Goal: Information Seeking & Learning: Learn about a topic

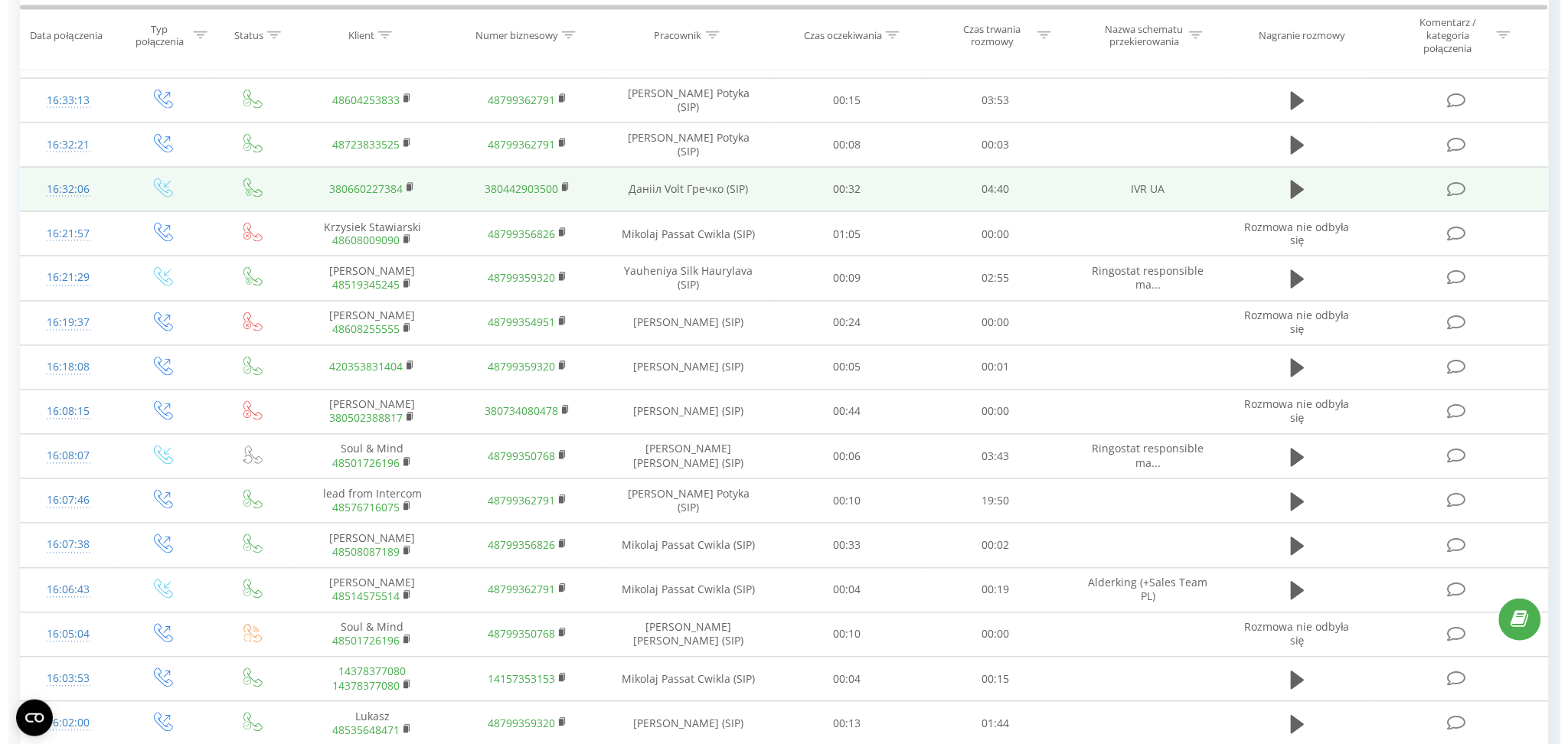
scroll to position [820, 0]
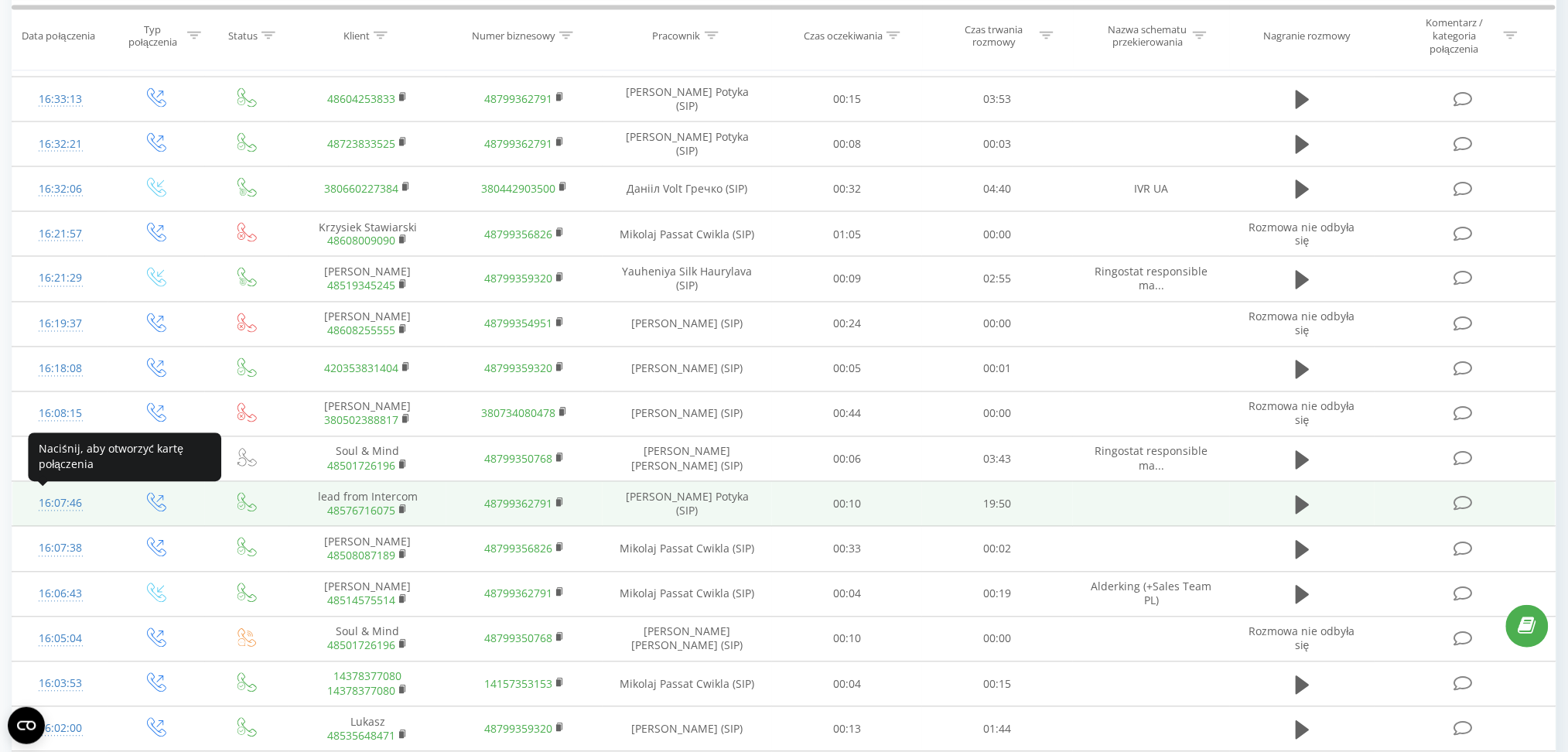
click at [69, 504] on div "16:07:46" at bounding box center [60, 503] width 65 height 30
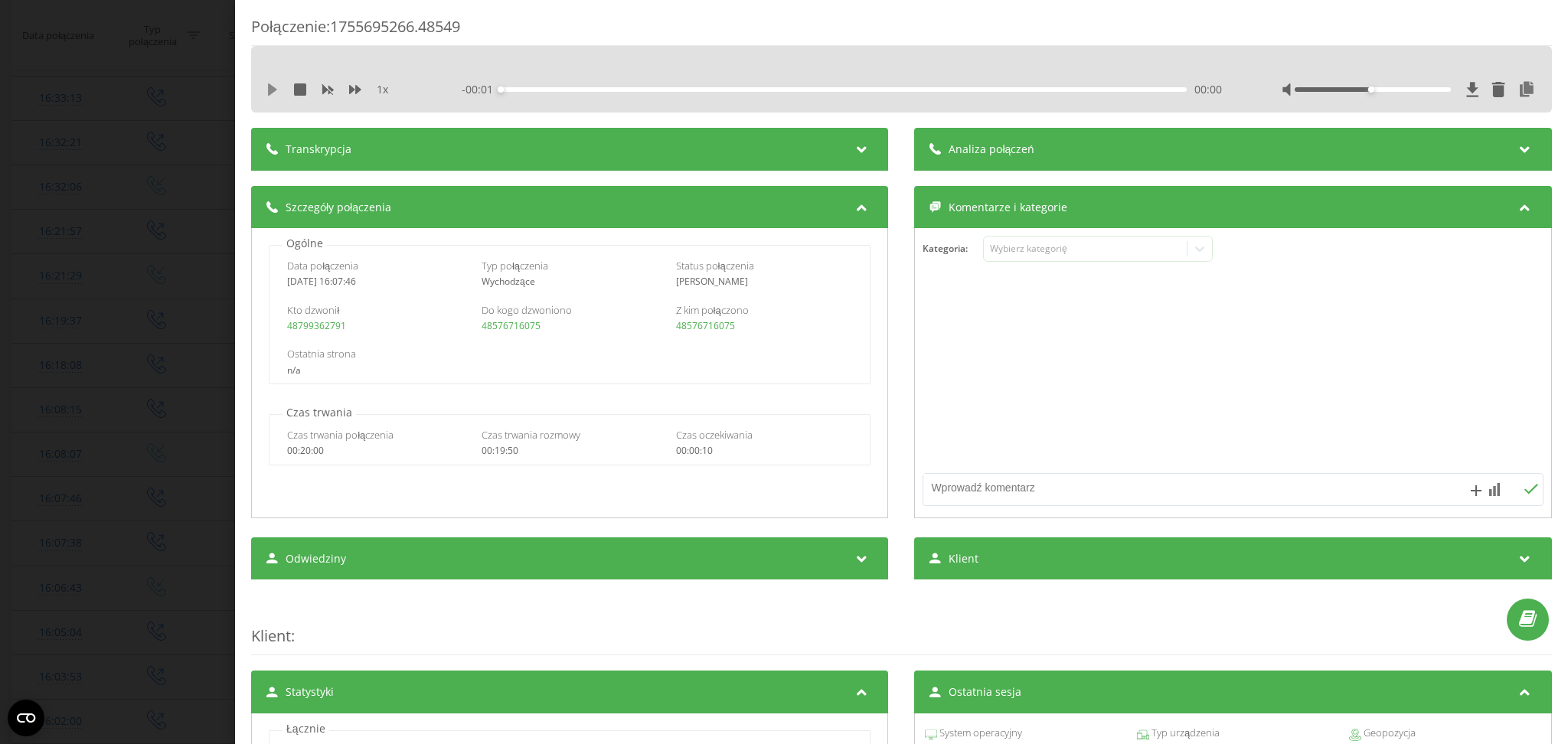
click at [275, 86] on icon at bounding box center [273, 89] width 12 height 12
click at [591, 90] on div "00:00" at bounding box center [845, 89] width 686 height 5
click at [591, 90] on div "02:43" at bounding box center [845, 89] width 686 height 5
drag, startPoint x: 1379, startPoint y: 89, endPoint x: 1484, endPoint y: 95, distance: 105.2
click at [1484, 95] on div at bounding box center [1410, 89] width 255 height 15
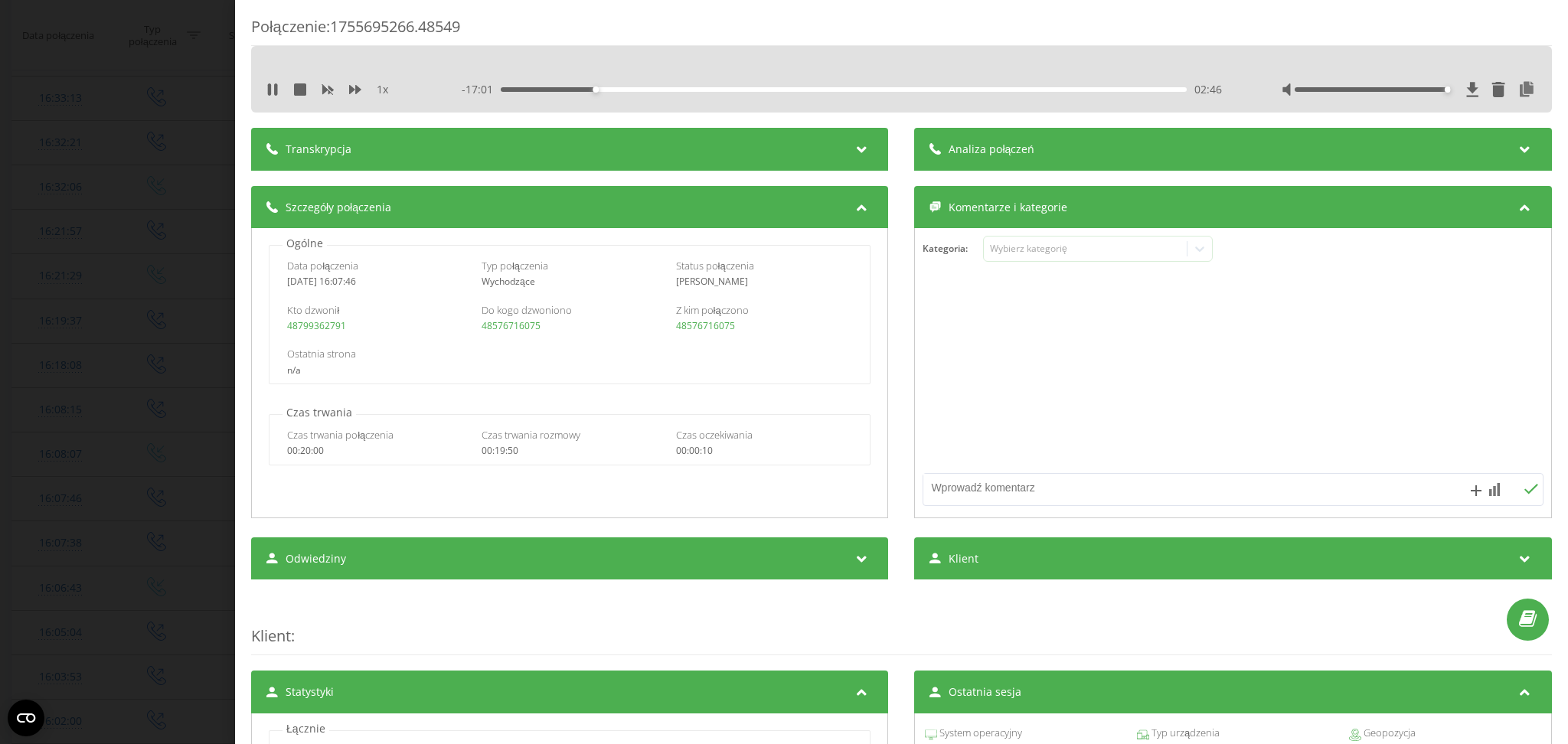
click at [1256, 40] on div "Połączenie : 1755695266.48549" at bounding box center [902, 31] width 1301 height 30
click at [1347, 90] on div at bounding box center [1373, 89] width 157 height 5
click at [1353, 91] on div at bounding box center [1373, 89] width 157 height 5
click at [998, 11] on div "Połączenie : 1755695266.48549 1 x - 16:53 02:55 02:55 Transkrypcja Aby móc anal…" at bounding box center [902, 372] width 1334 height 744
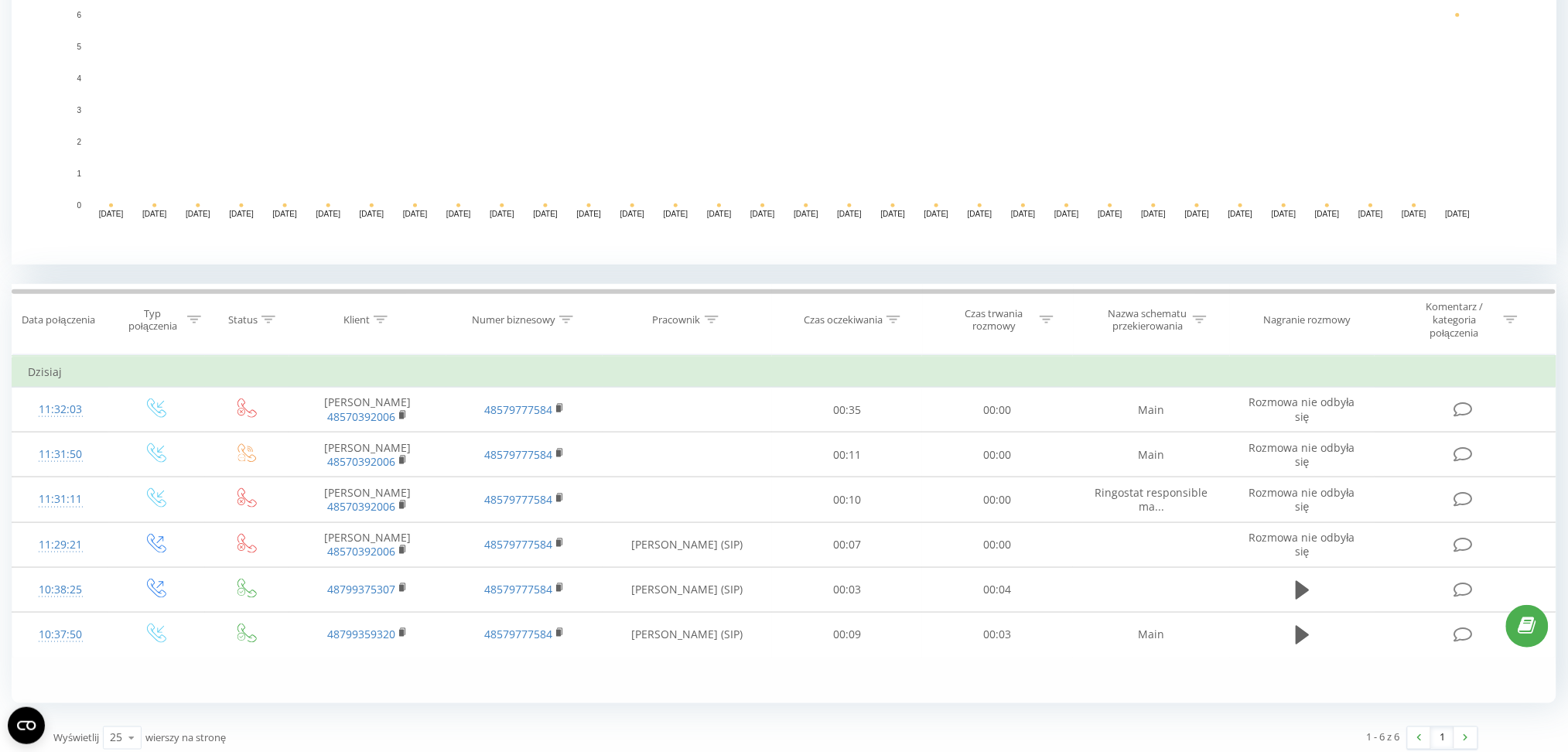
scroll to position [392, 0]
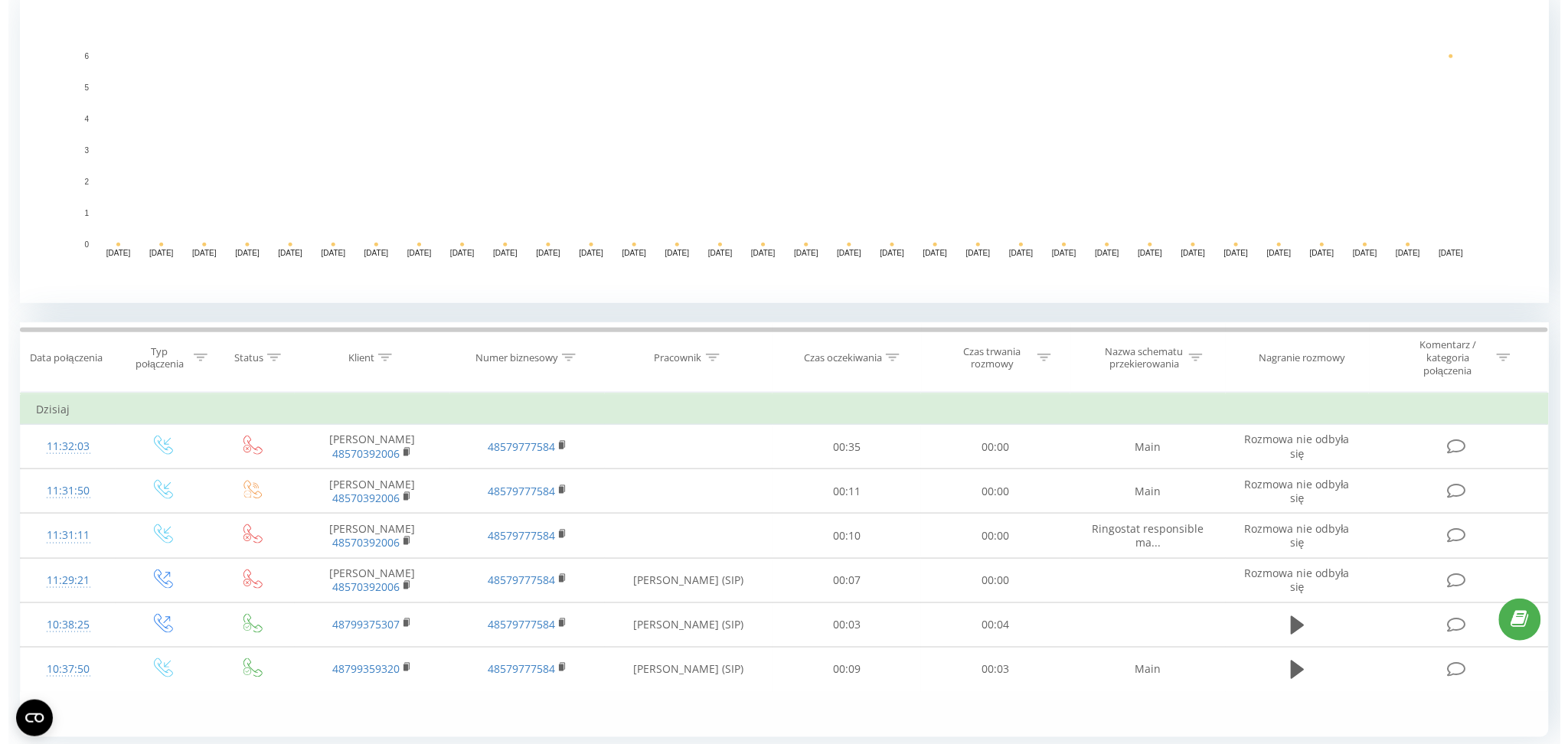
scroll to position [341, 0]
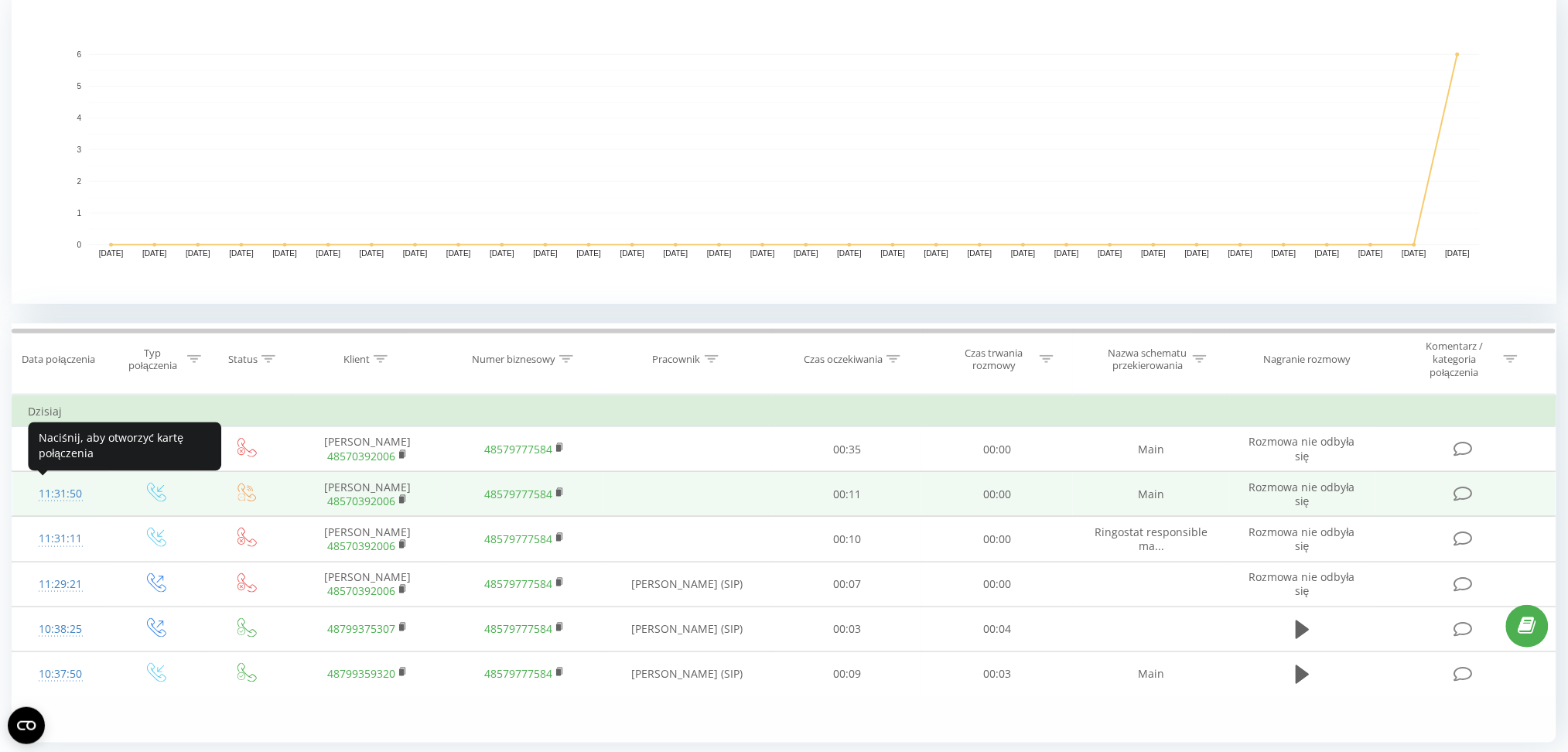
click at [70, 493] on div "11:31:50" at bounding box center [60, 494] width 65 height 30
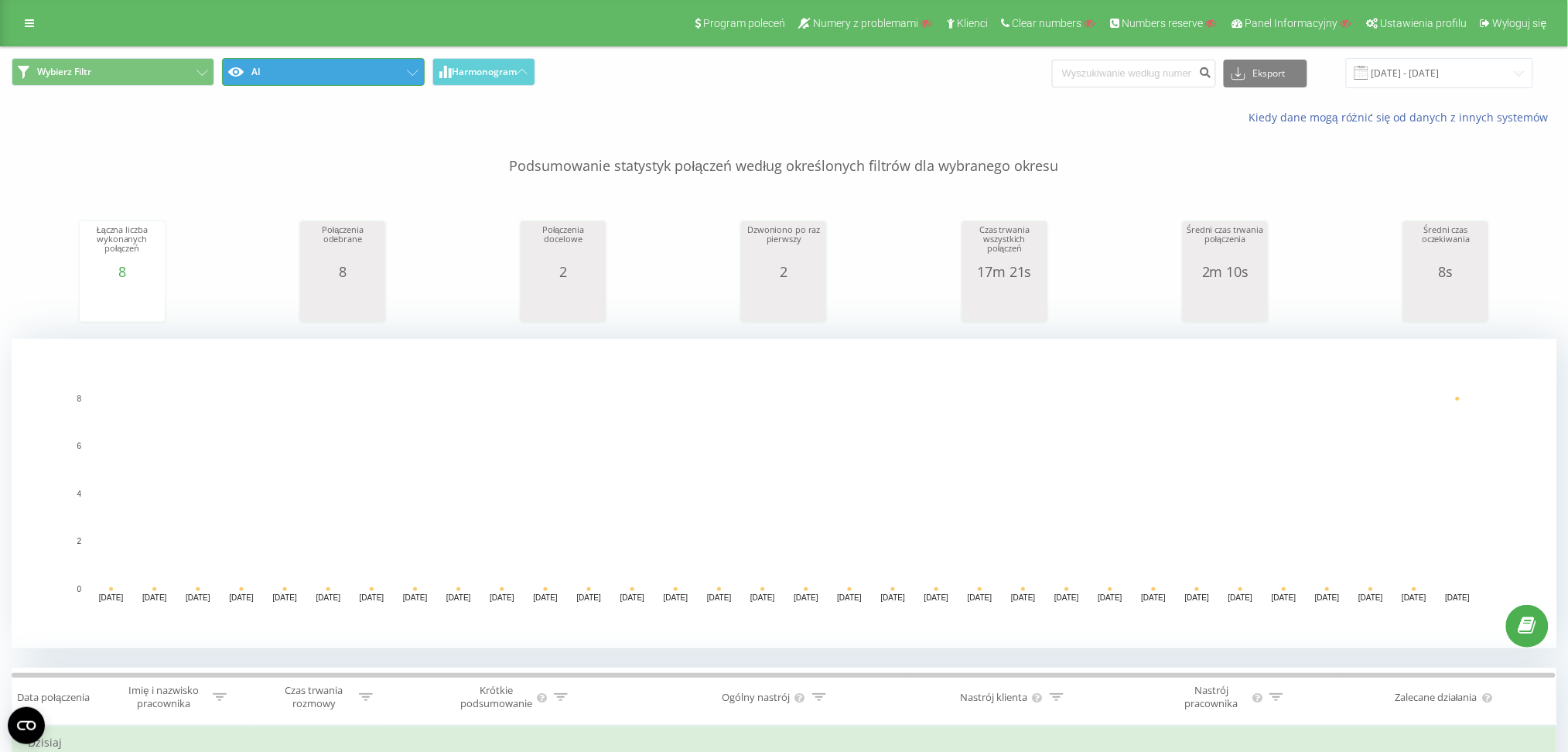
click at [294, 74] on button "AI" at bounding box center [323, 72] width 203 height 28
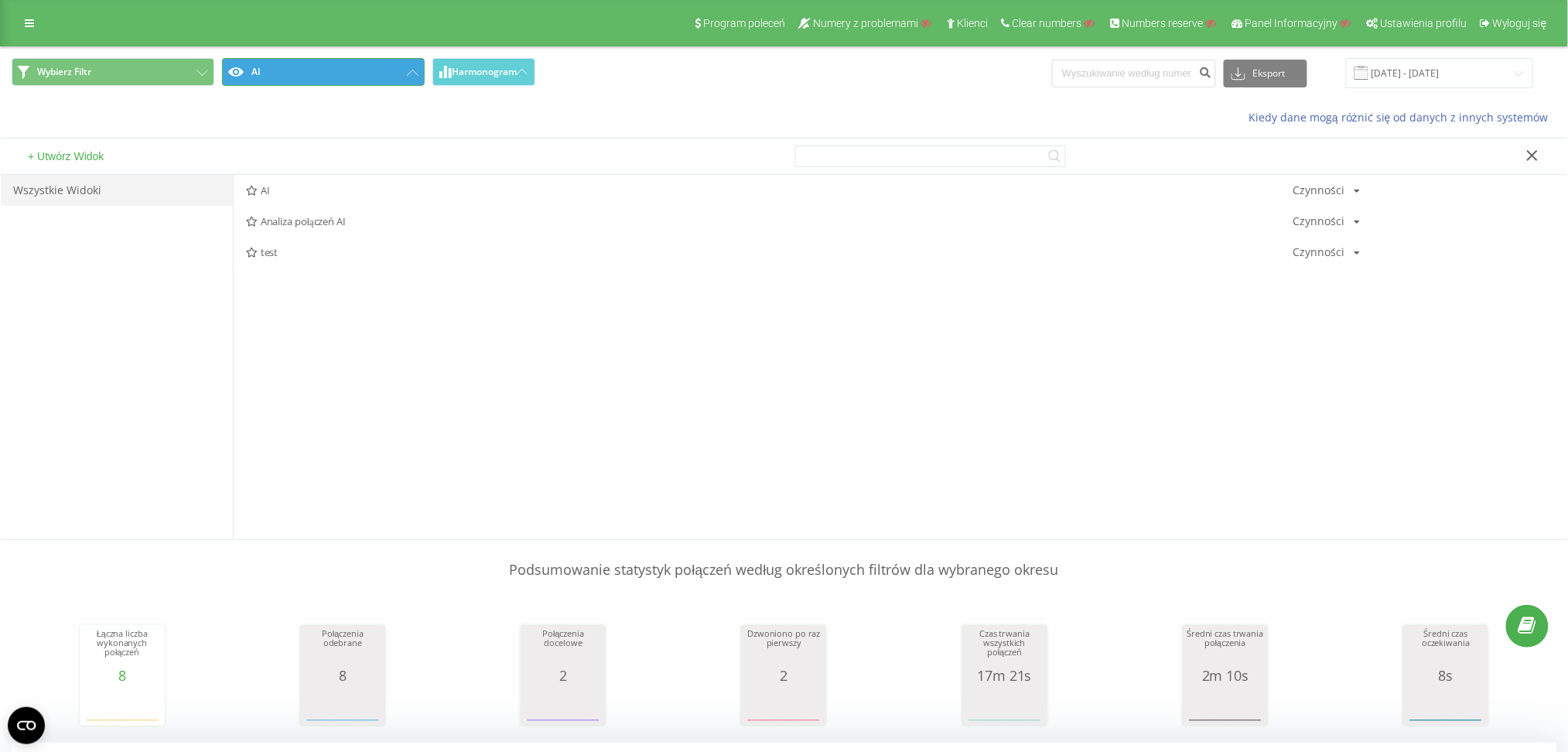
click at [266, 76] on button "AI" at bounding box center [323, 72] width 203 height 28
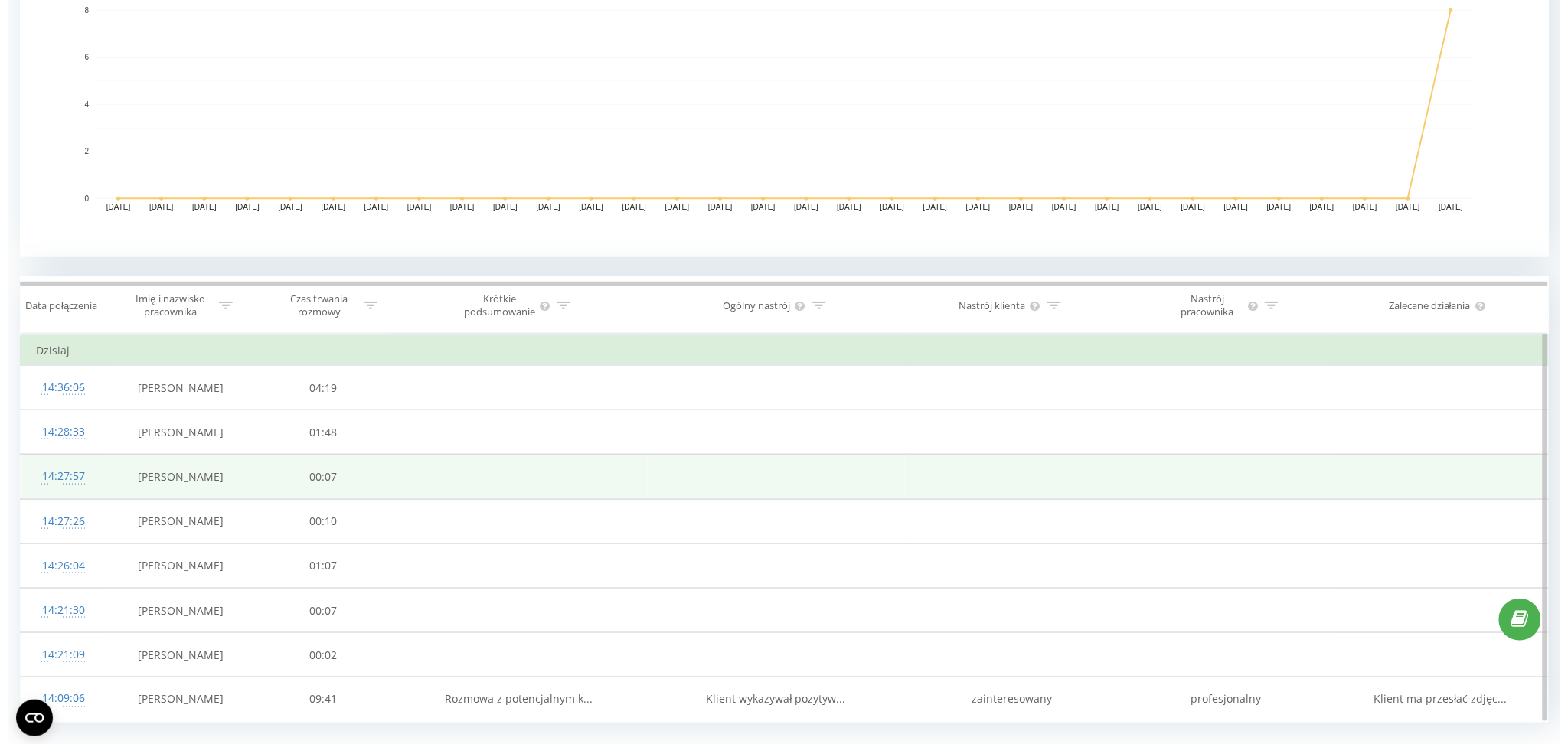
scroll to position [419, 0]
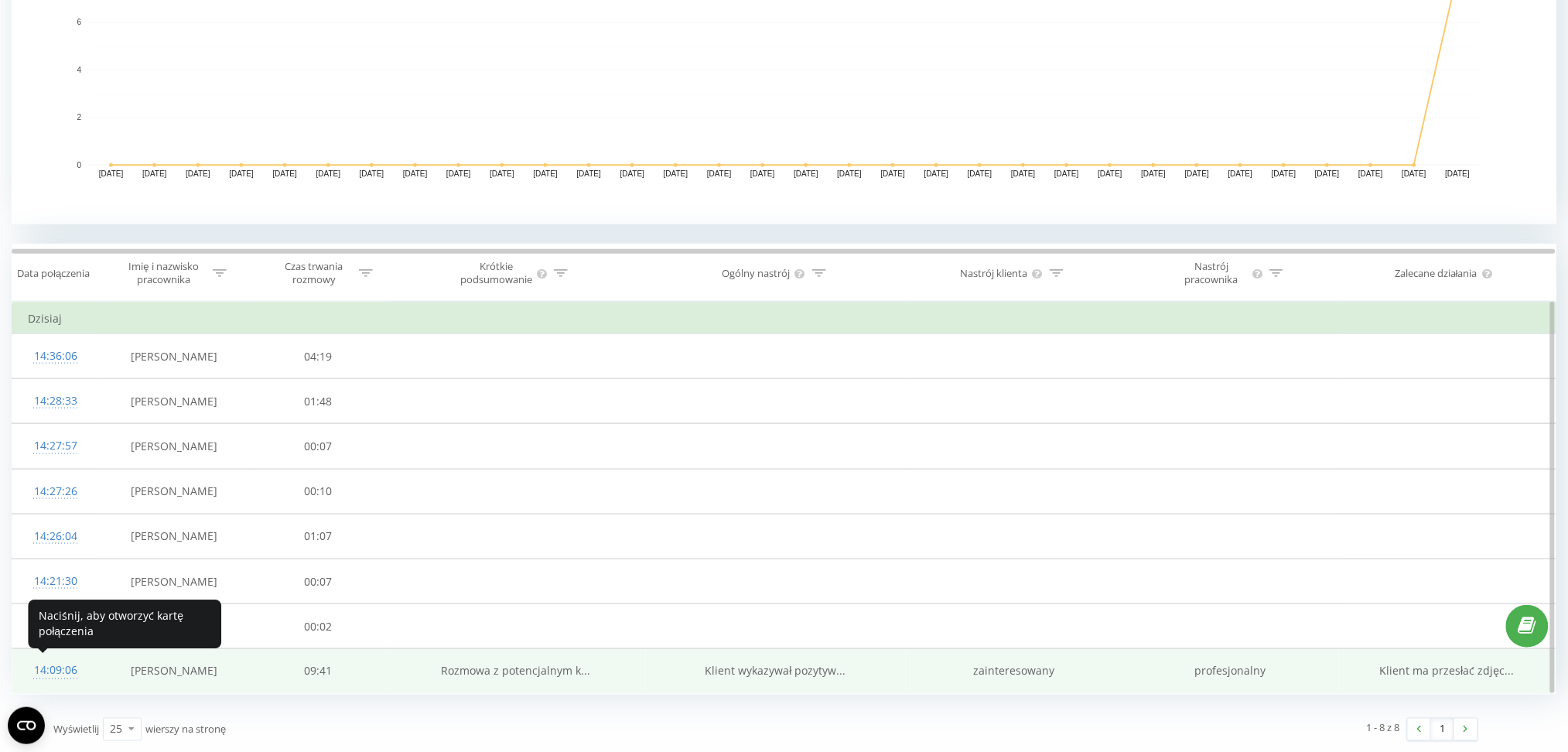
click at [47, 669] on div "14:09:06" at bounding box center [55, 671] width 55 height 30
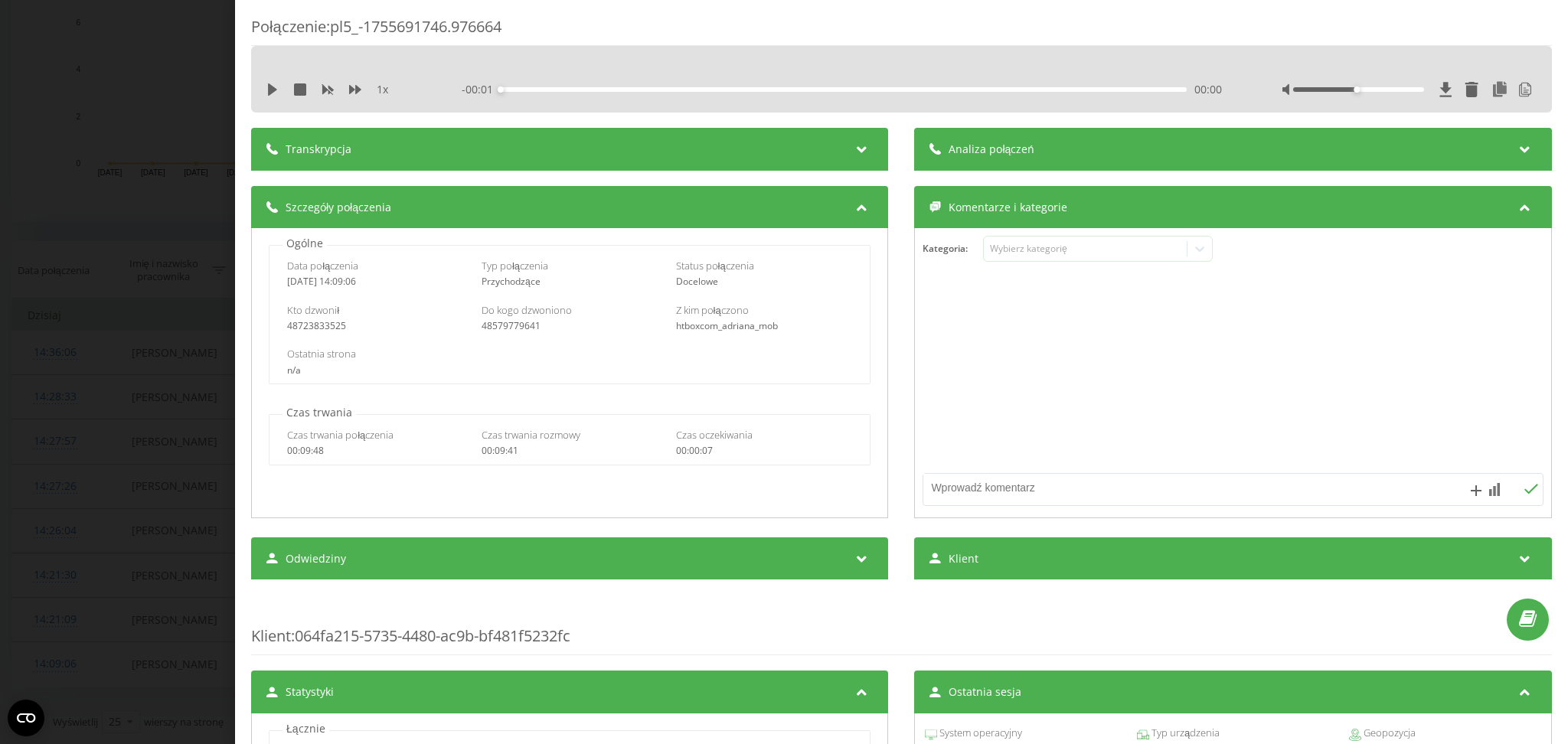
click at [638, 143] on div "Transkrypcja" at bounding box center [570, 150] width 637 height 43
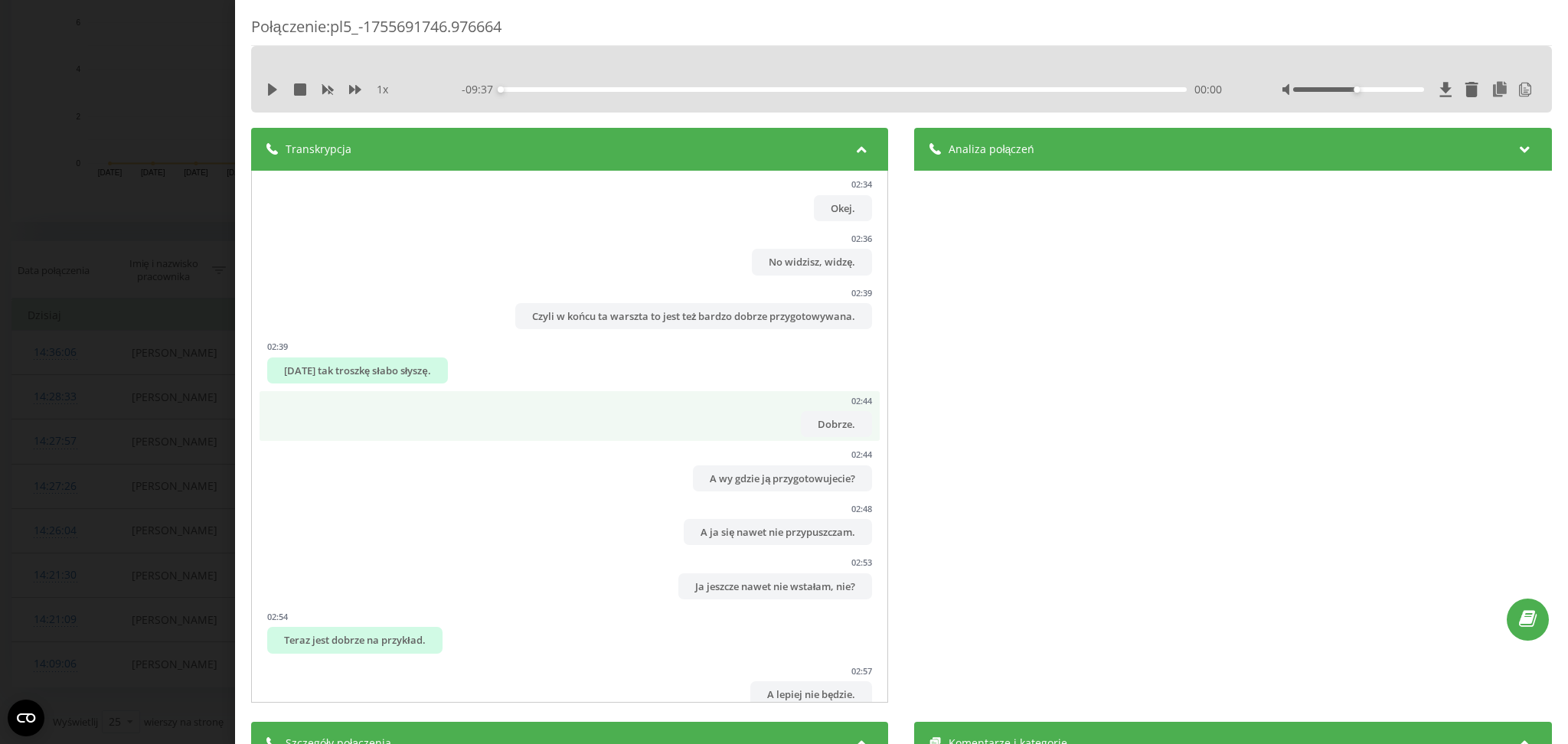
scroll to position [1404, 0]
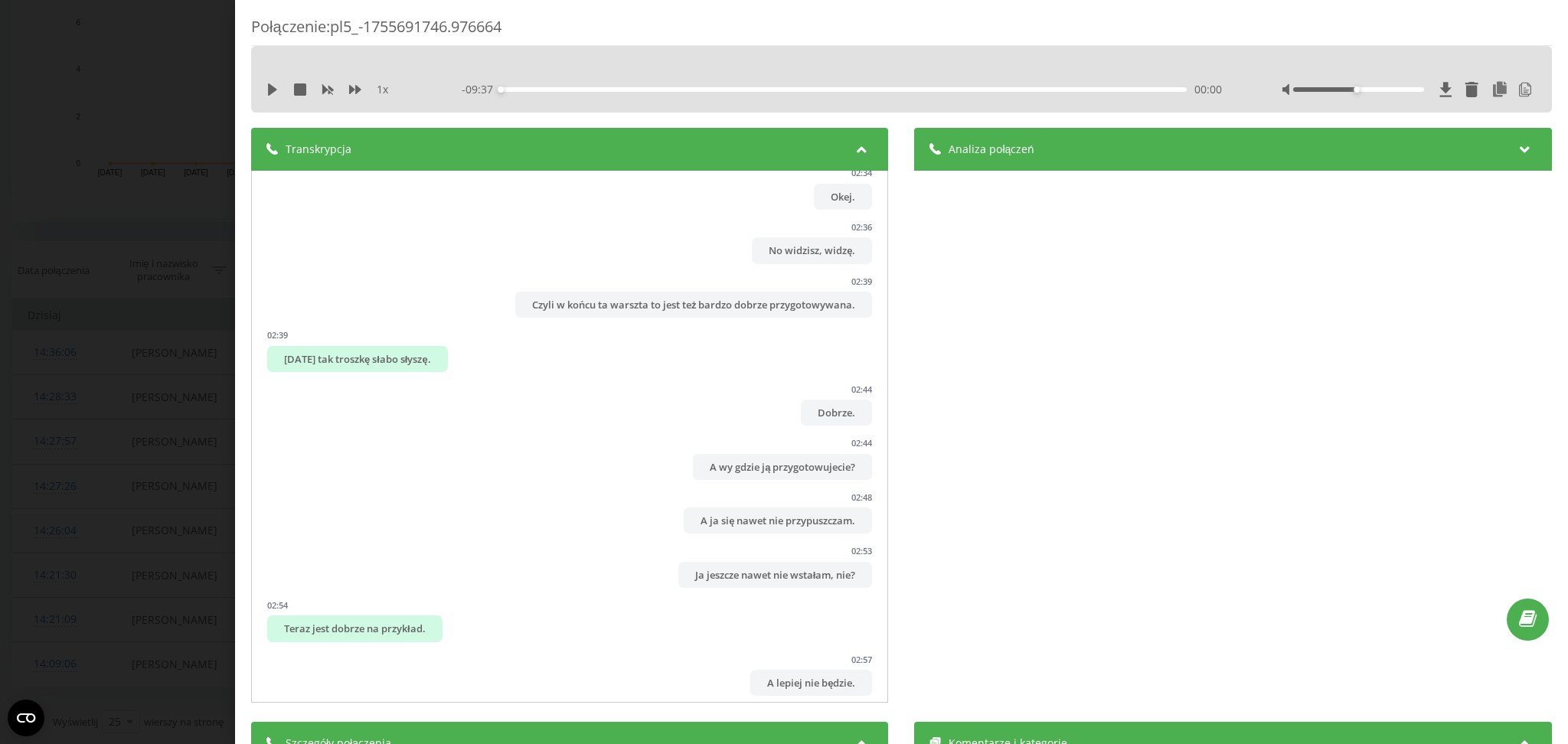
click at [1010, 147] on span "Analiza połączeń" at bounding box center [992, 150] width 86 height 15
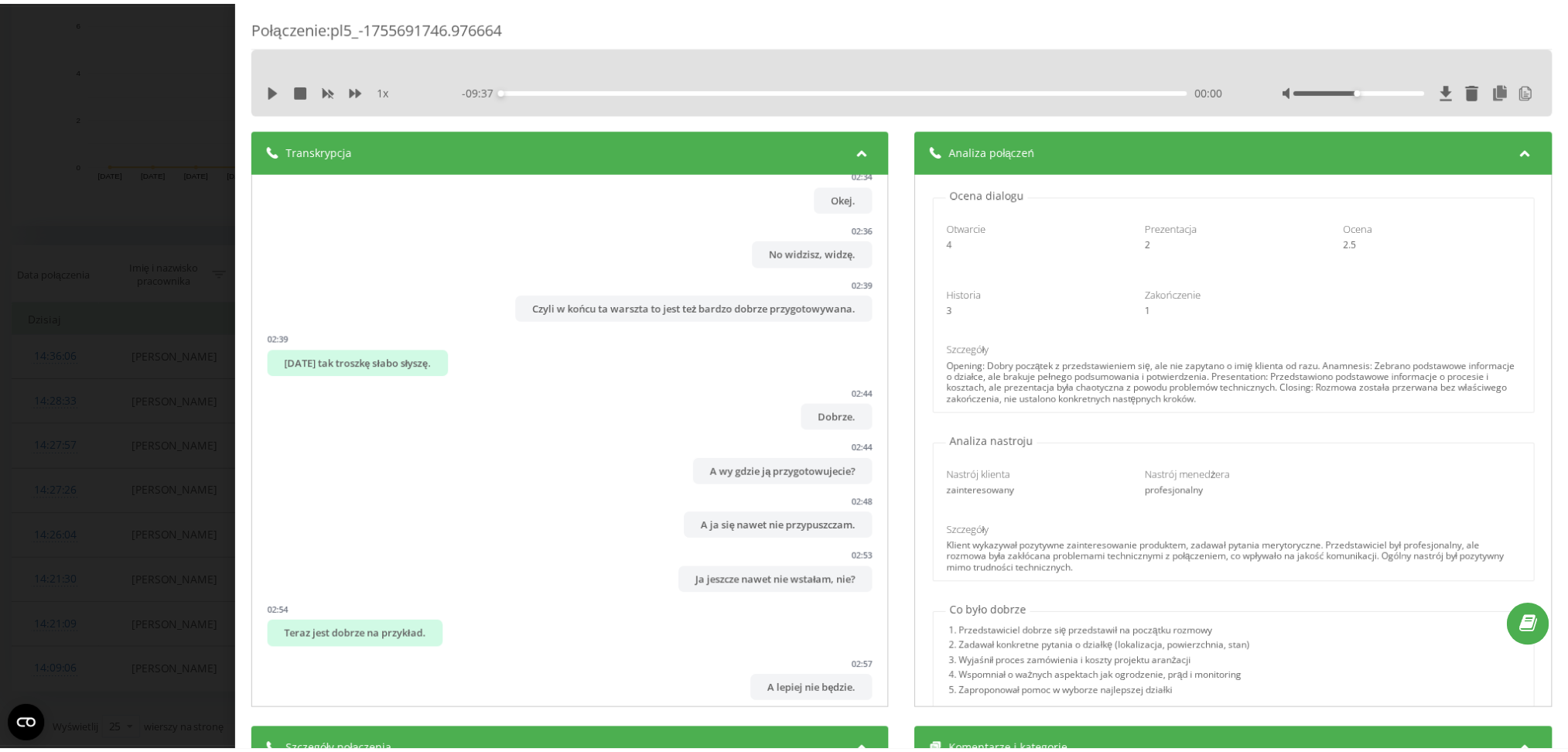
scroll to position [0, 0]
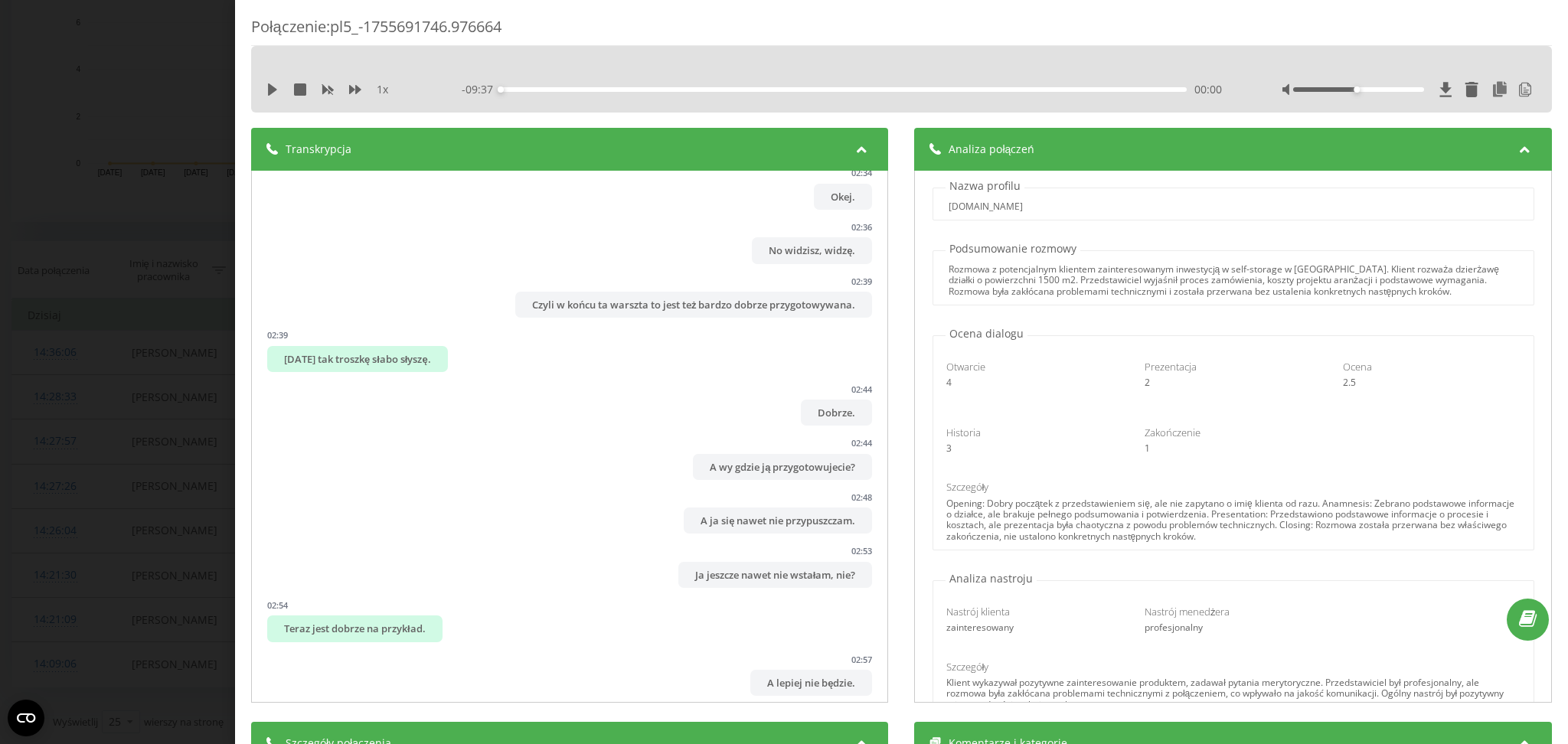
click at [0, 387] on div "Połączenie : pl5_-1755691746.976664 1 x - 09:37 00:00 00:00 Transkrypcja 00:00 …" at bounding box center [784, 372] width 1568 height 744
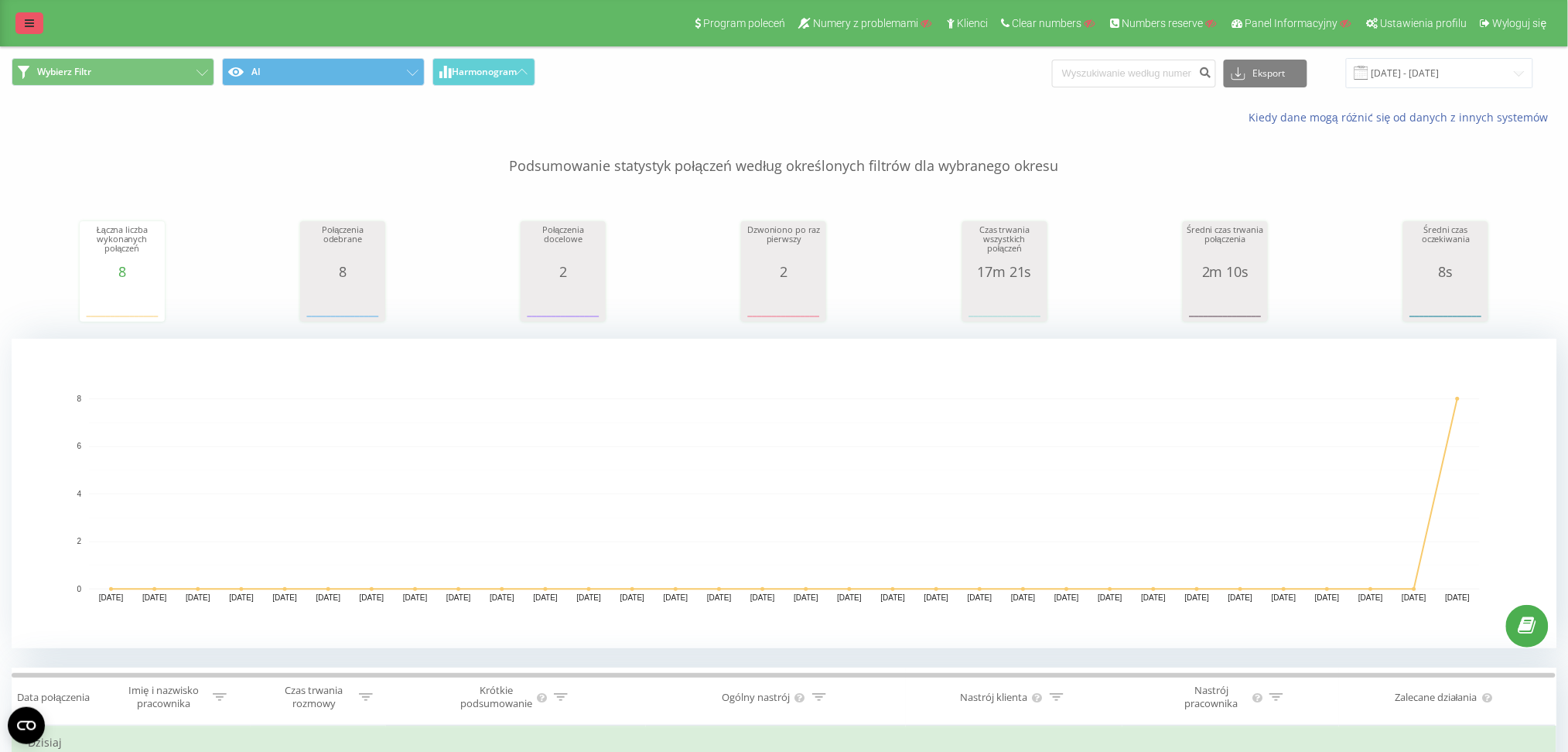
click at [19, 22] on link at bounding box center [30, 23] width 28 height 22
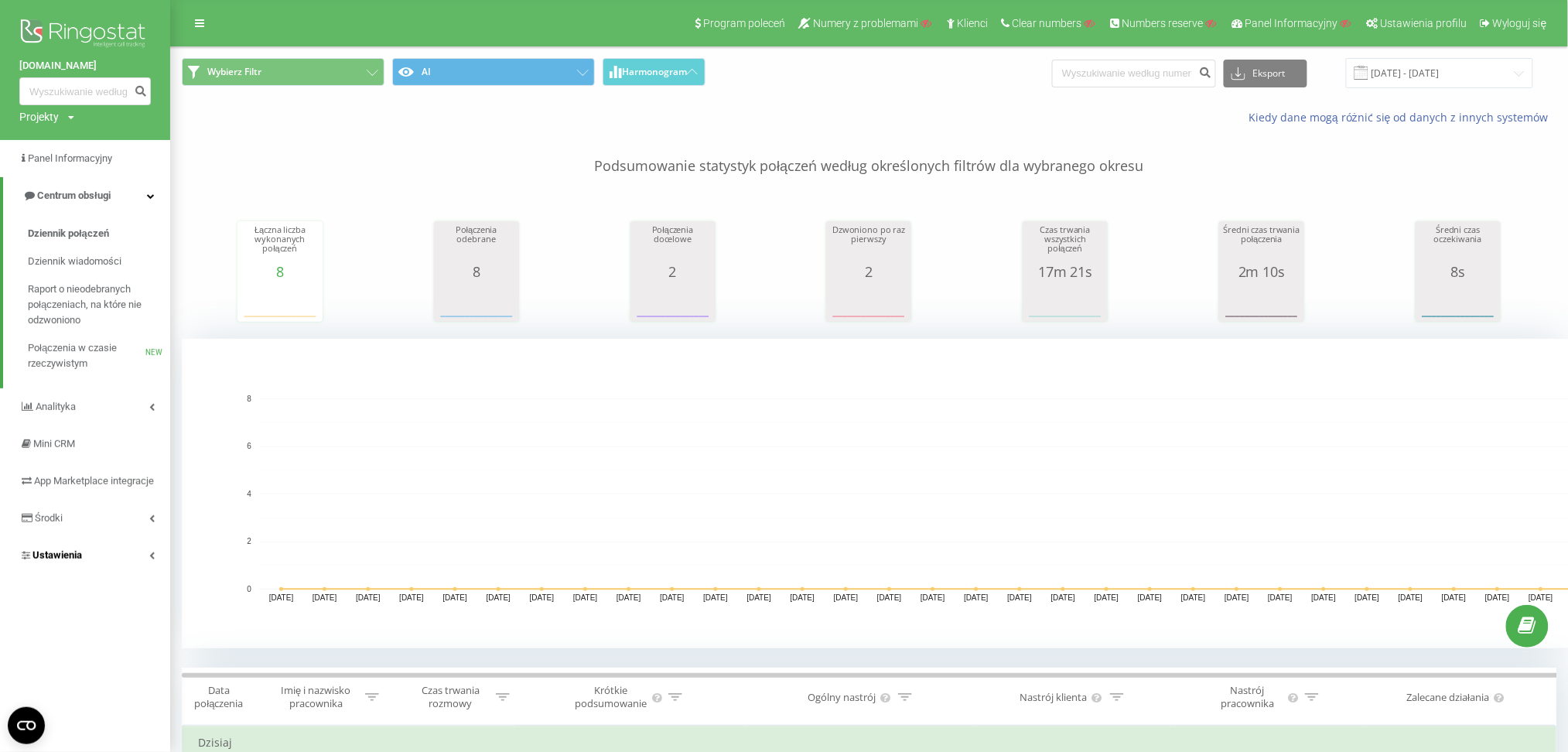
click at [57, 563] on span "Ustawienia" at bounding box center [51, 556] width 62 height 16
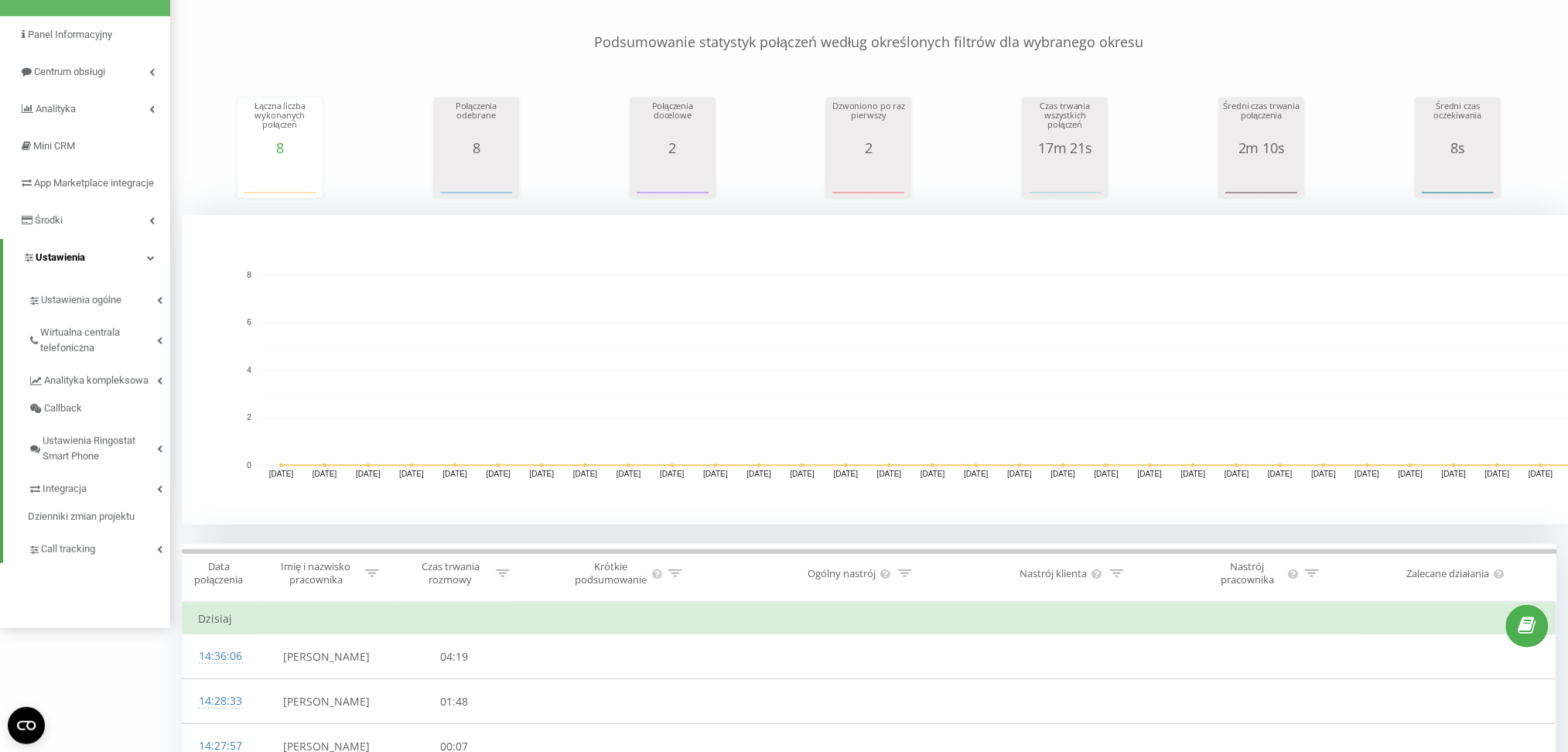
scroll to position [130, 0]
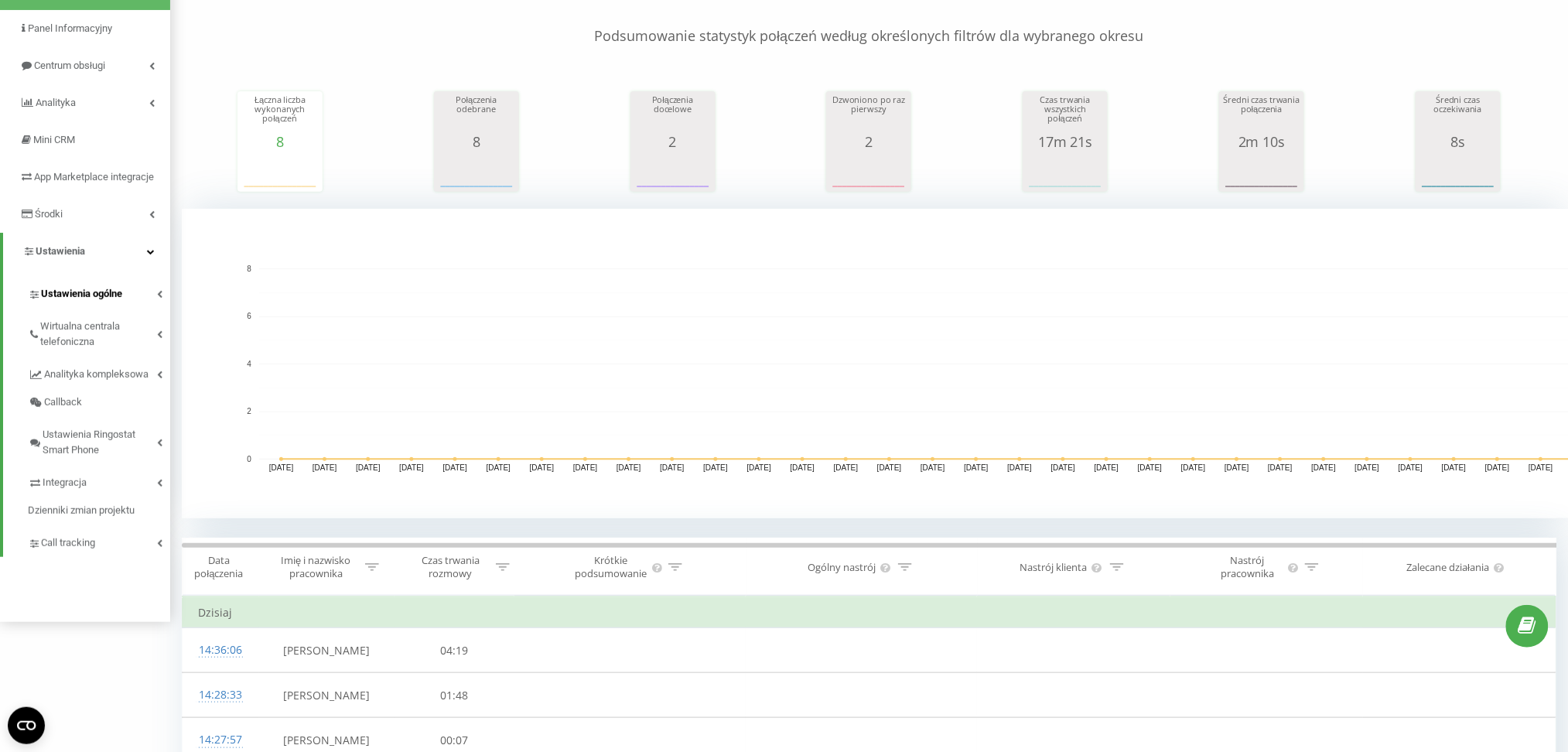
click at [91, 302] on span "Ustawienia ogólne" at bounding box center [82, 294] width 81 height 16
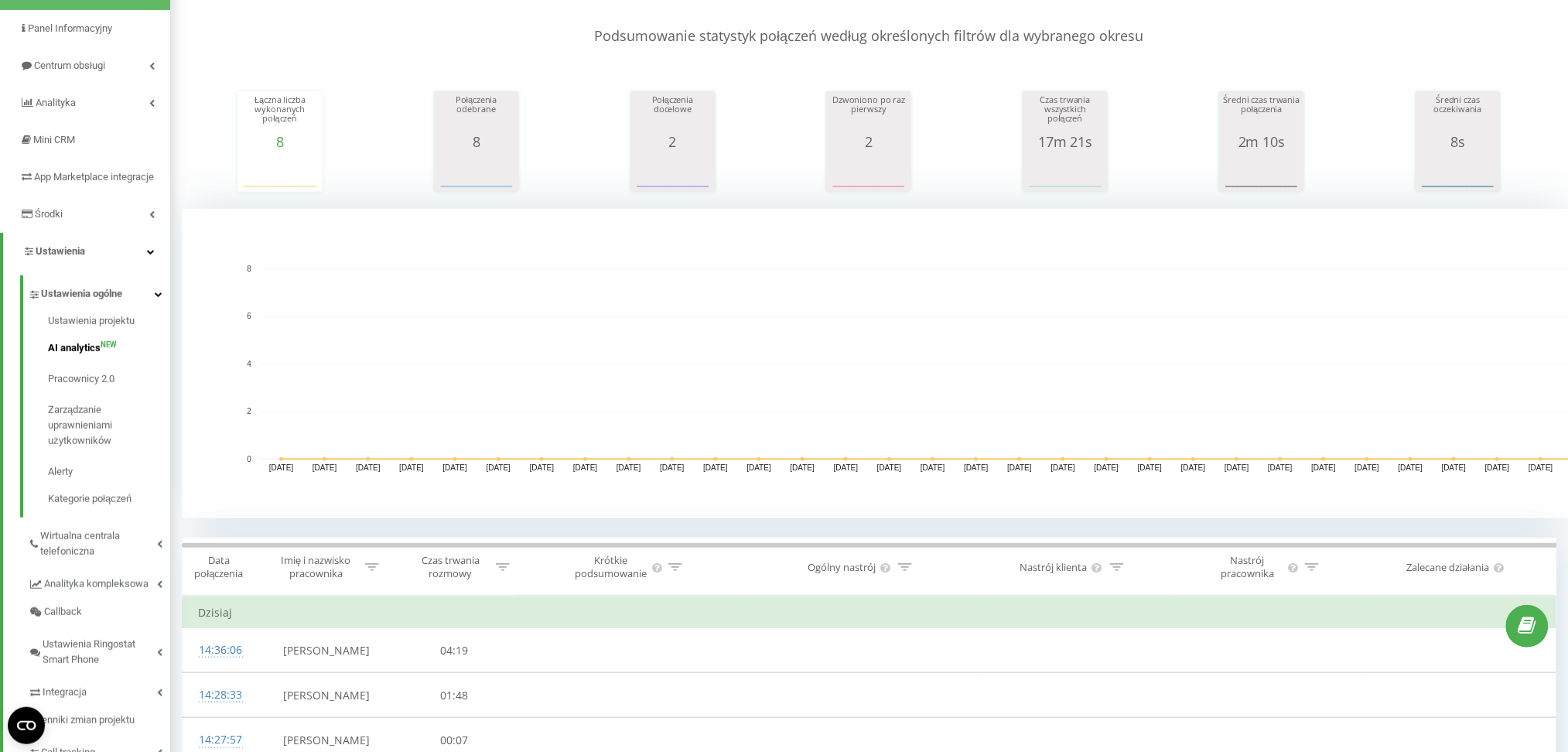
click at [100, 345] on span "NEW" at bounding box center [108, 345] width 16 height 0
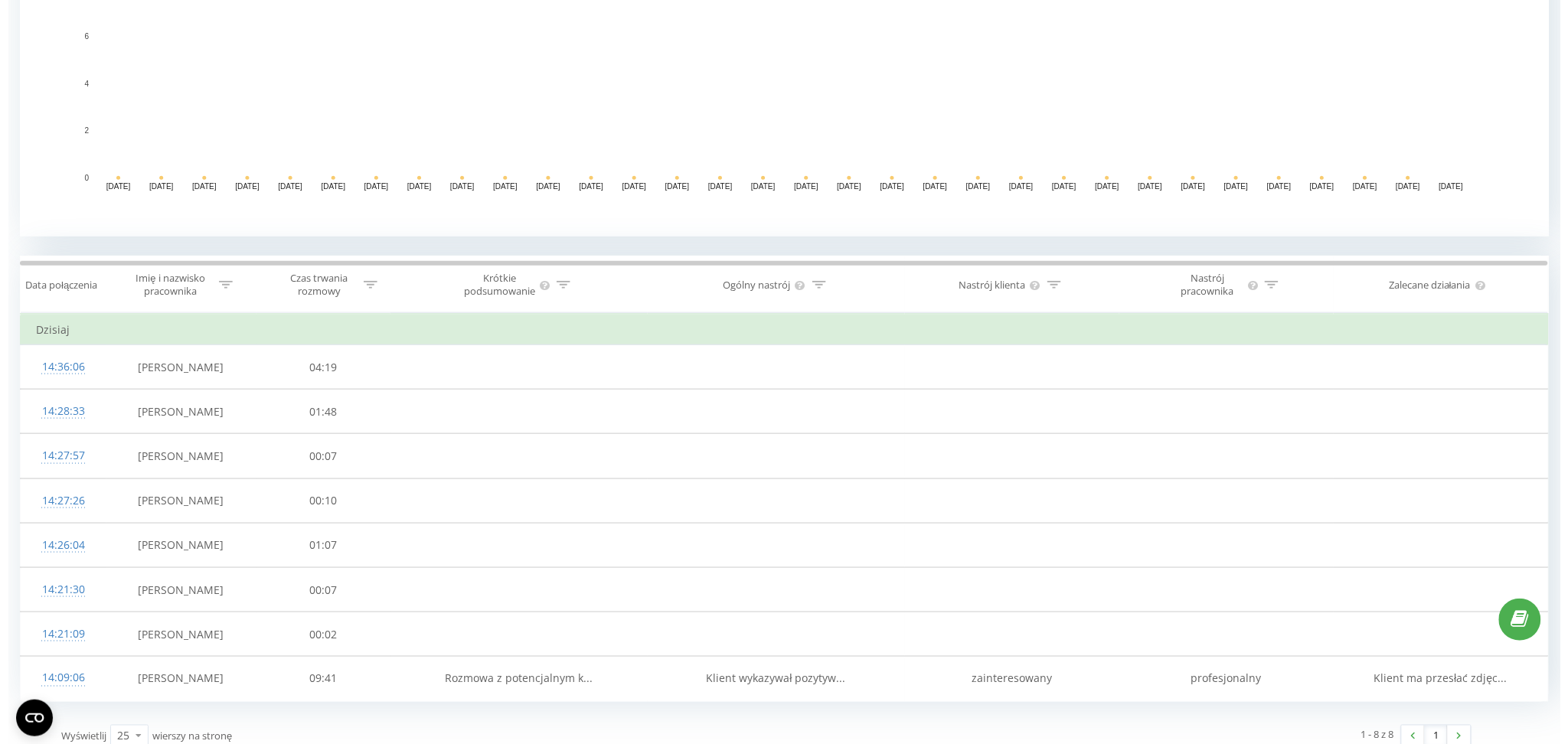
scroll to position [419, 0]
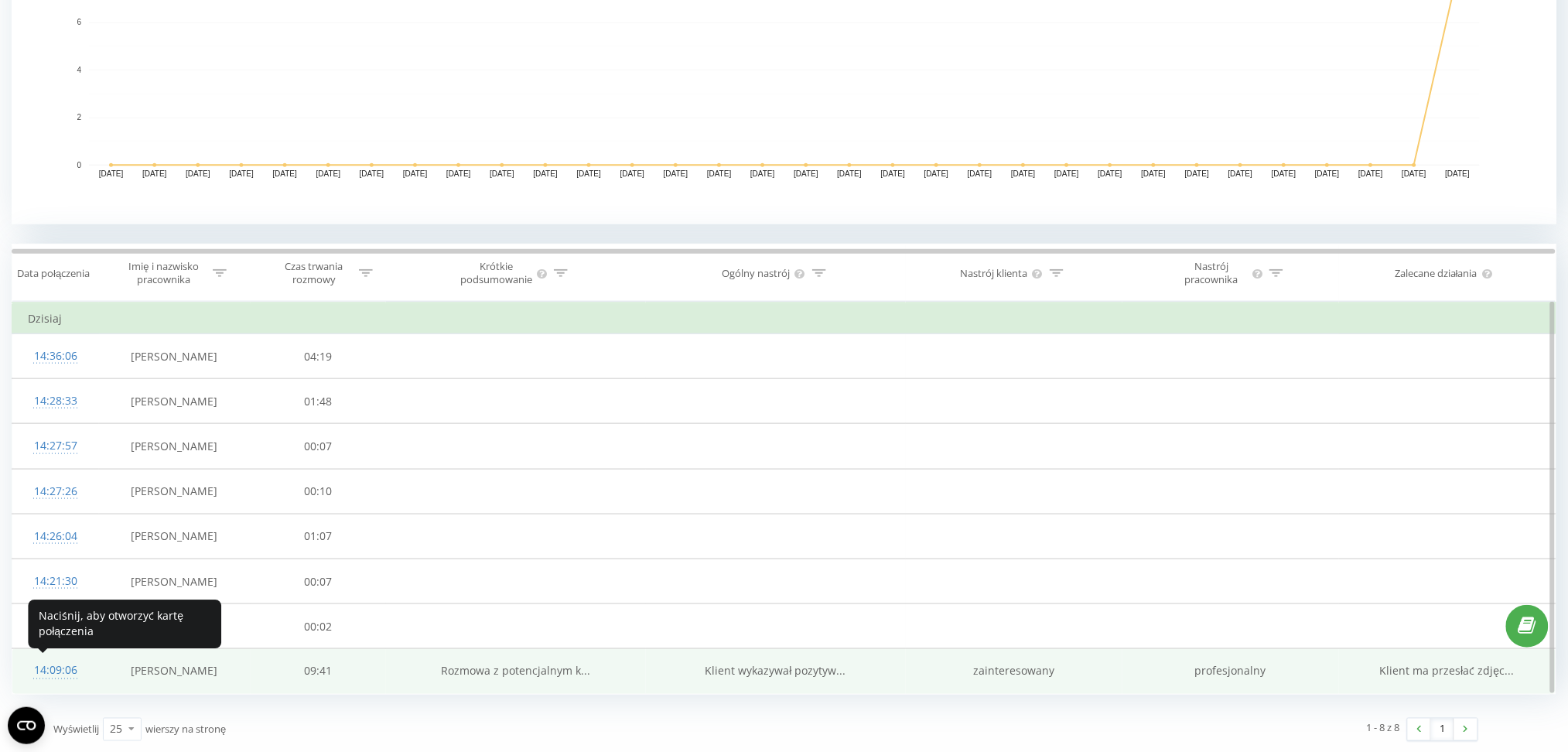
click at [64, 673] on div "14:09:06" at bounding box center [55, 671] width 55 height 30
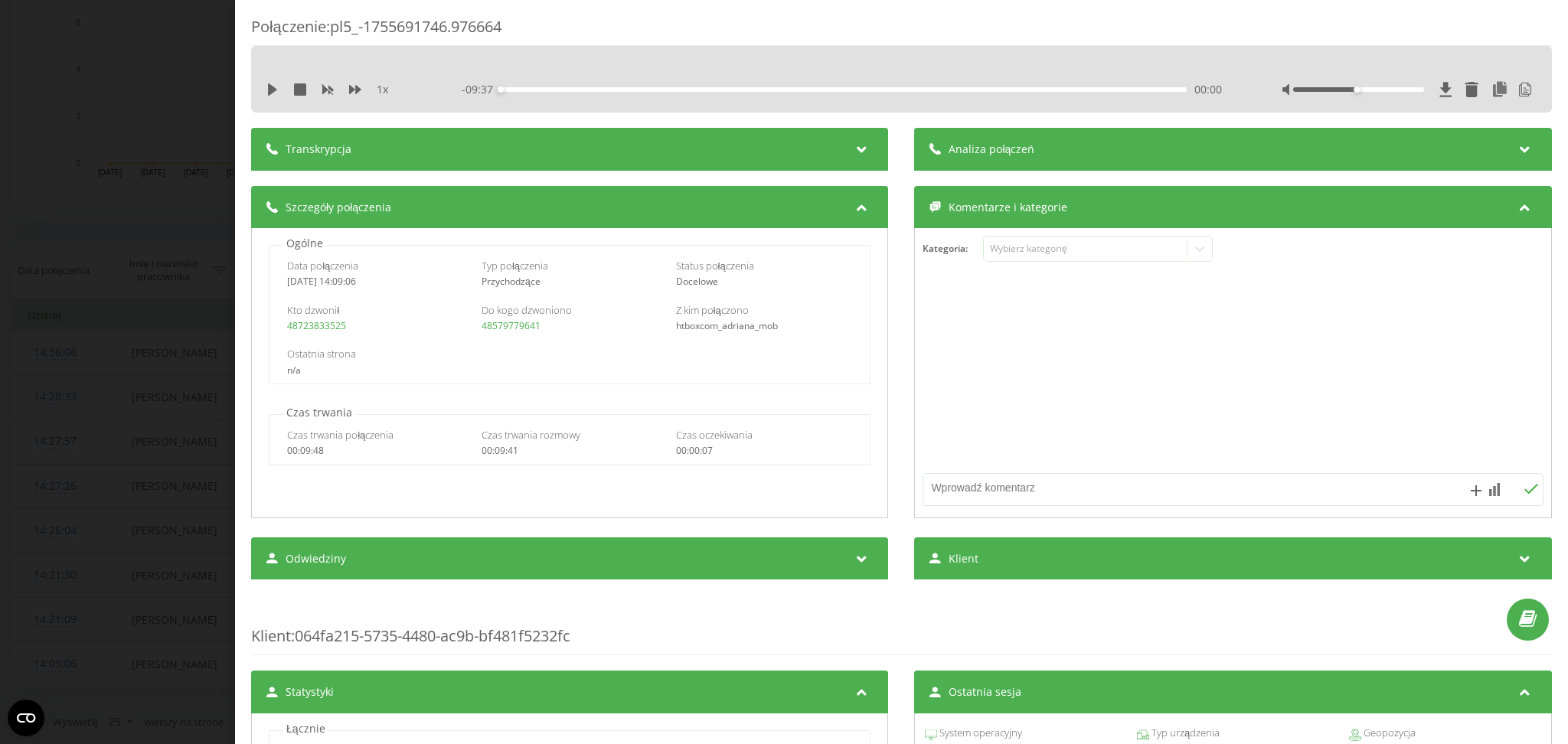
click at [1015, 151] on span "Analiza połączeń" at bounding box center [992, 150] width 86 height 15
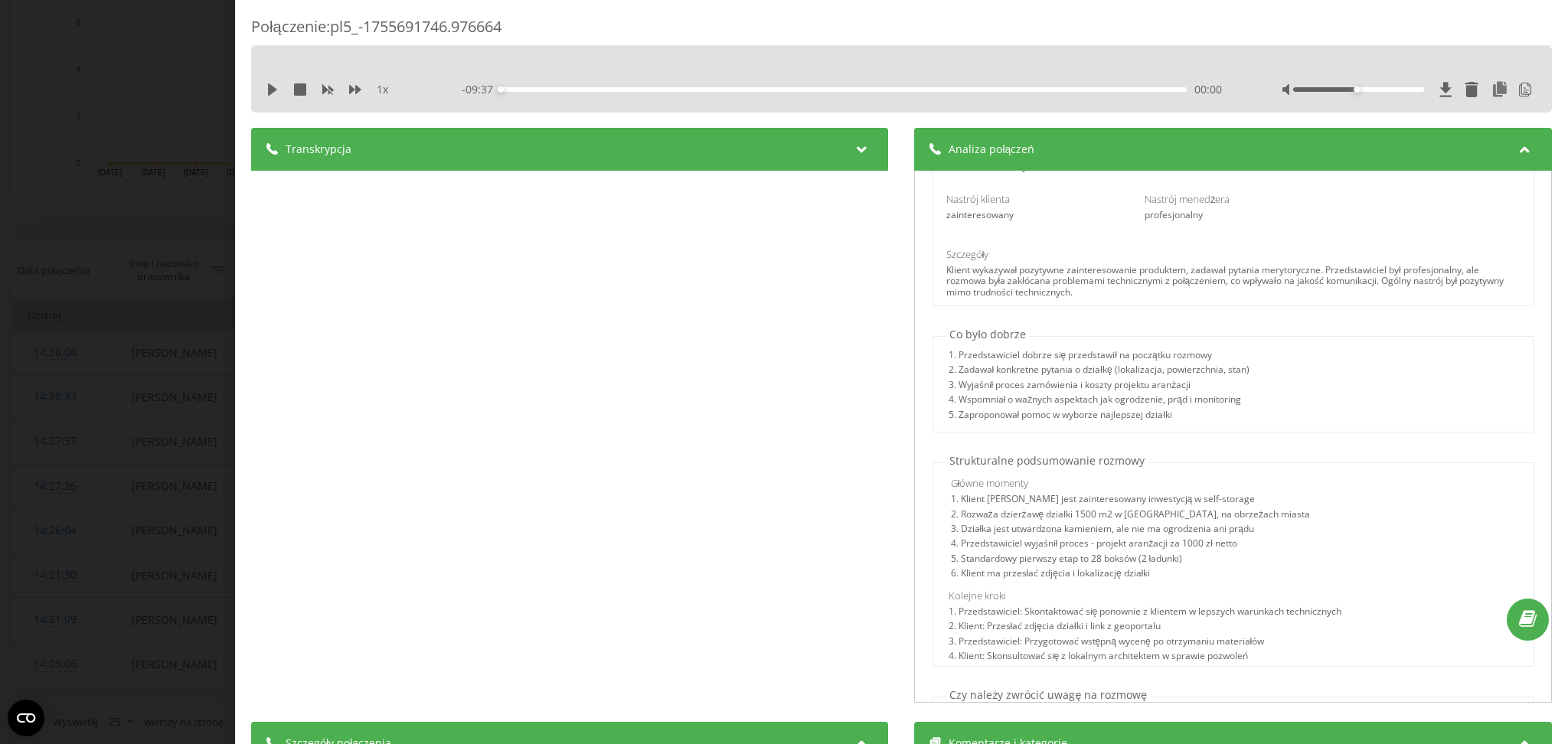
scroll to position [416, 0]
